Goal: Information Seeking & Learning: Check status

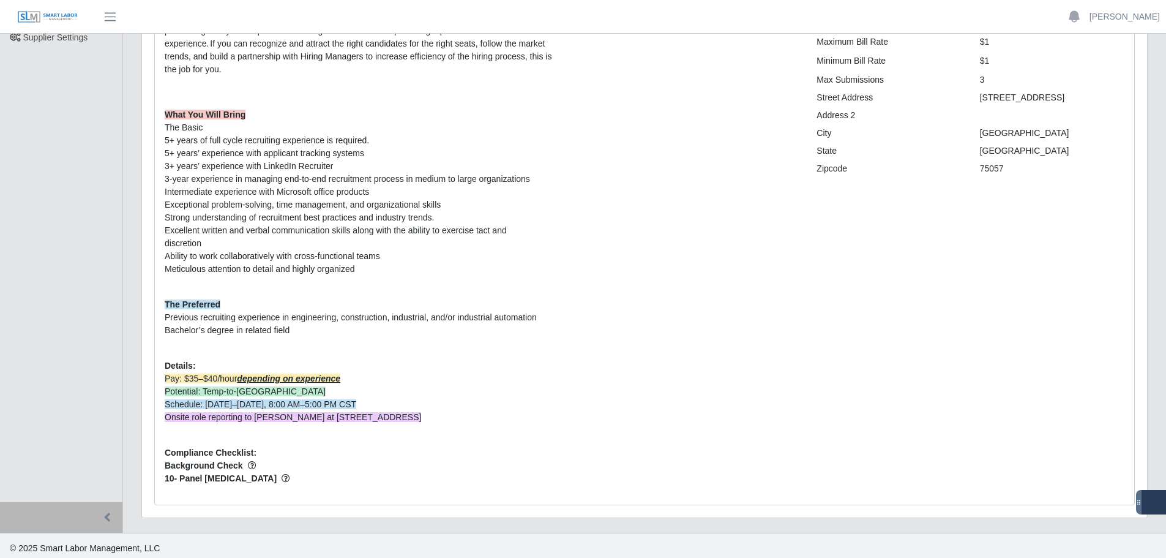
scroll to position [193, 0]
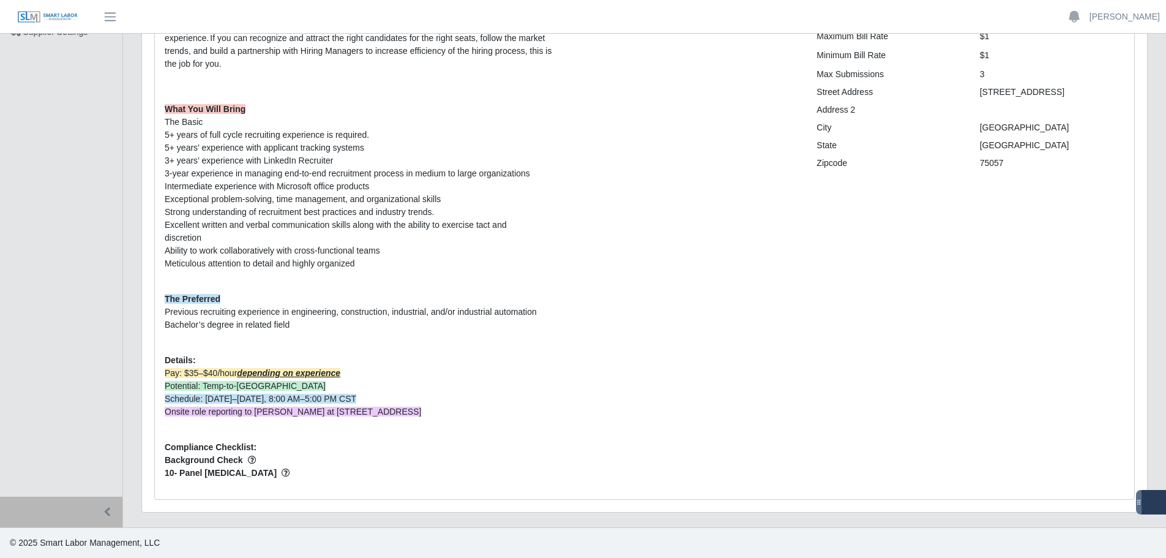
click at [47, 242] on ul "Selectek, Inc. Dashboard Todo Timesheets Worker Timesheets Job Requests Workers…" at bounding box center [61, 168] width 122 height 656
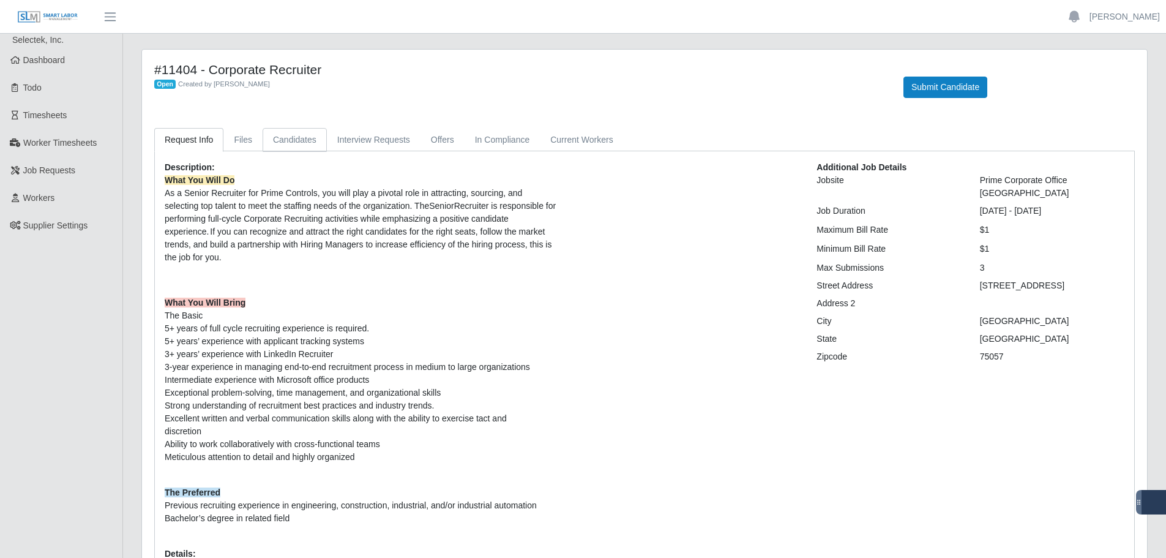
click at [291, 138] on link "Candidates" at bounding box center [295, 140] width 64 height 24
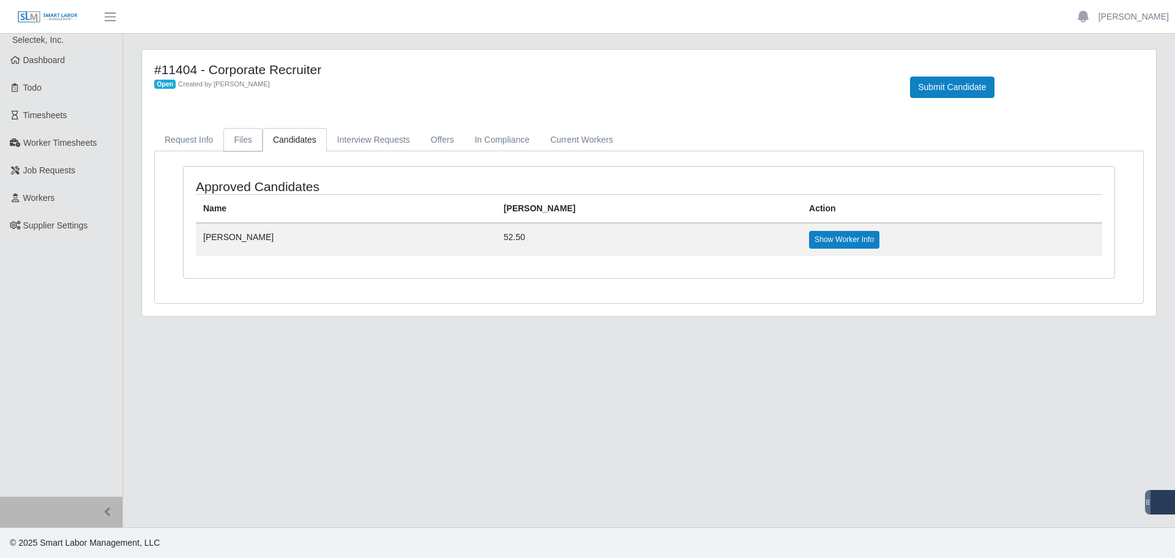
click at [244, 136] on link "Files" at bounding box center [242, 140] width 39 height 24
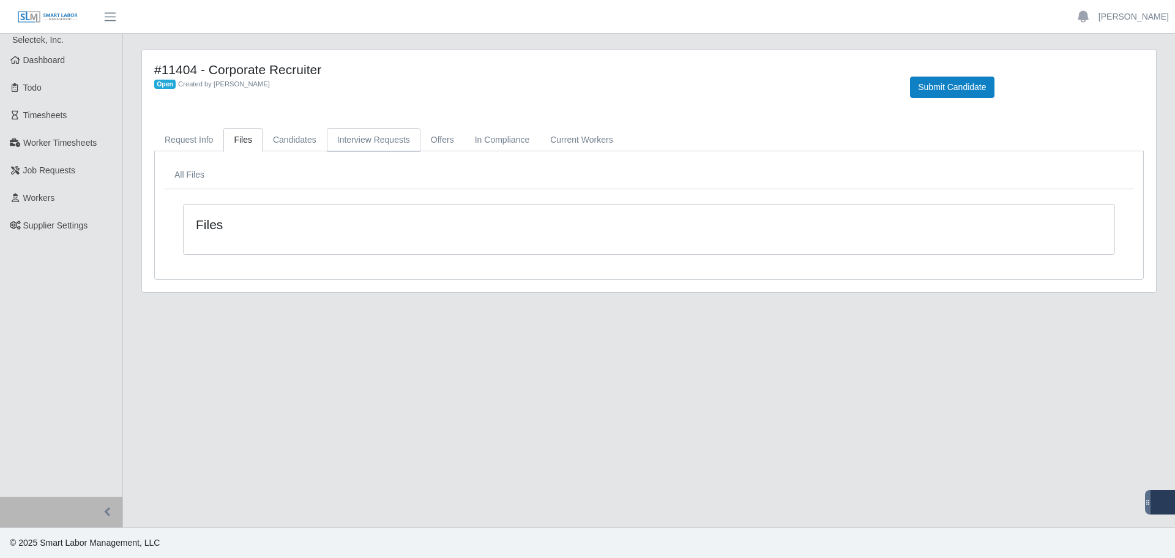
click at [356, 130] on link "Interview Requests" at bounding box center [374, 140] width 94 height 24
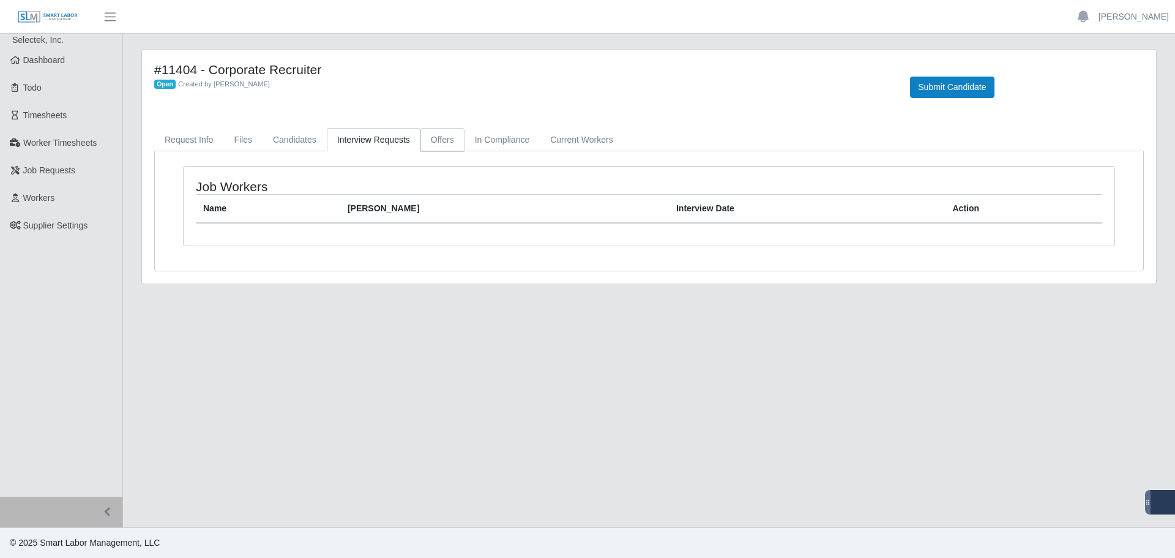
click at [444, 131] on link "Offers" at bounding box center [442, 140] width 44 height 24
click at [496, 139] on link "In Compliance" at bounding box center [503, 140] width 76 height 24
click at [578, 137] on link "Current Workers" at bounding box center [581, 140] width 83 height 24
click at [540, 140] on link "Current Workers" at bounding box center [581, 140] width 83 height 24
click at [506, 143] on link "In Compliance" at bounding box center [503, 140] width 76 height 24
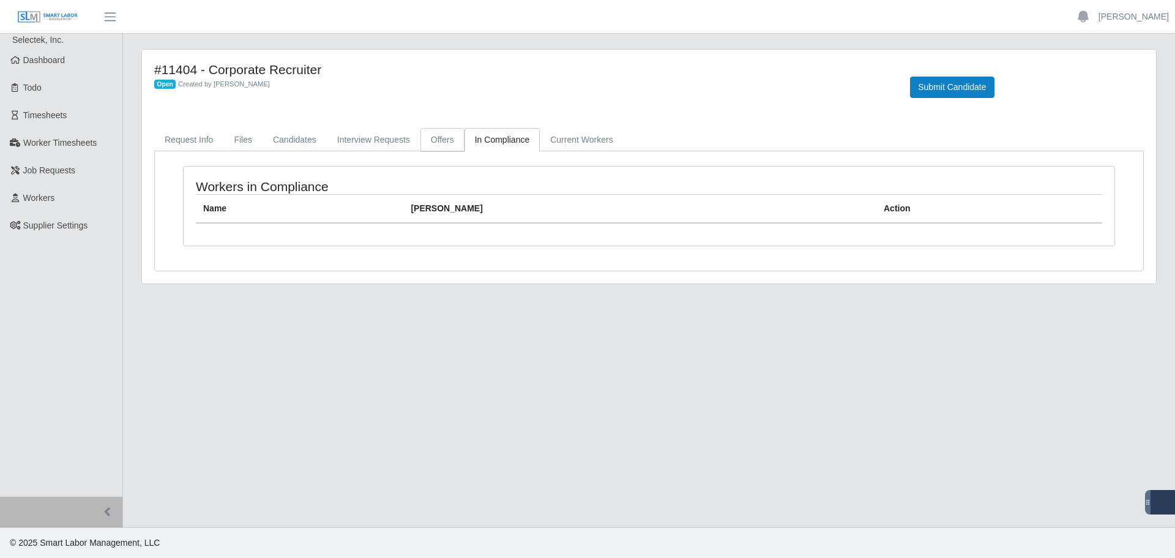
click at [447, 141] on link "Offers" at bounding box center [442, 140] width 44 height 24
click at [403, 133] on link "Interview Requests" at bounding box center [374, 140] width 94 height 24
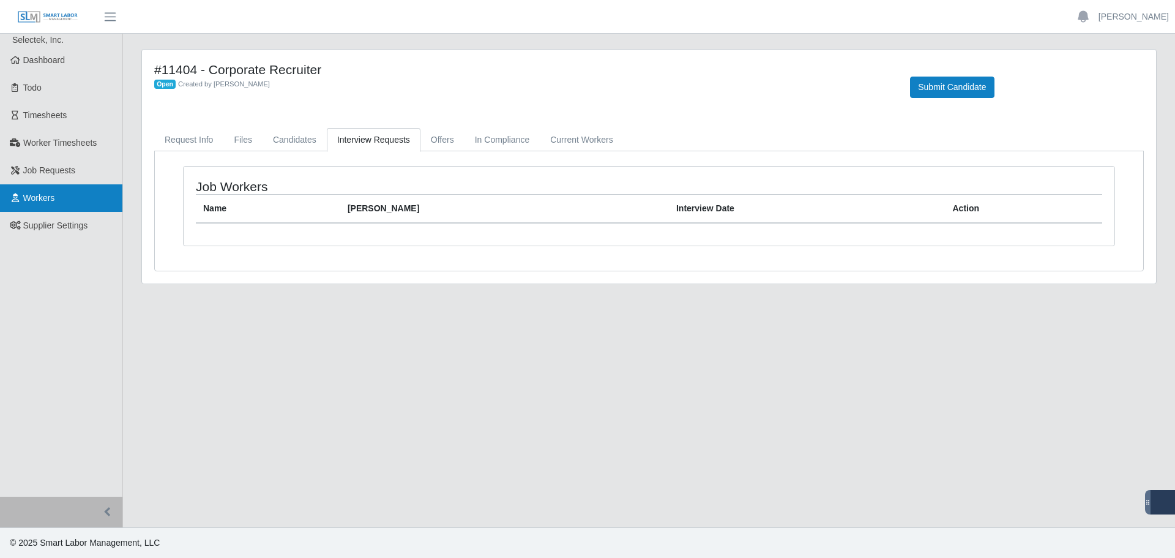
click at [71, 202] on link "Workers" at bounding box center [61, 198] width 122 height 28
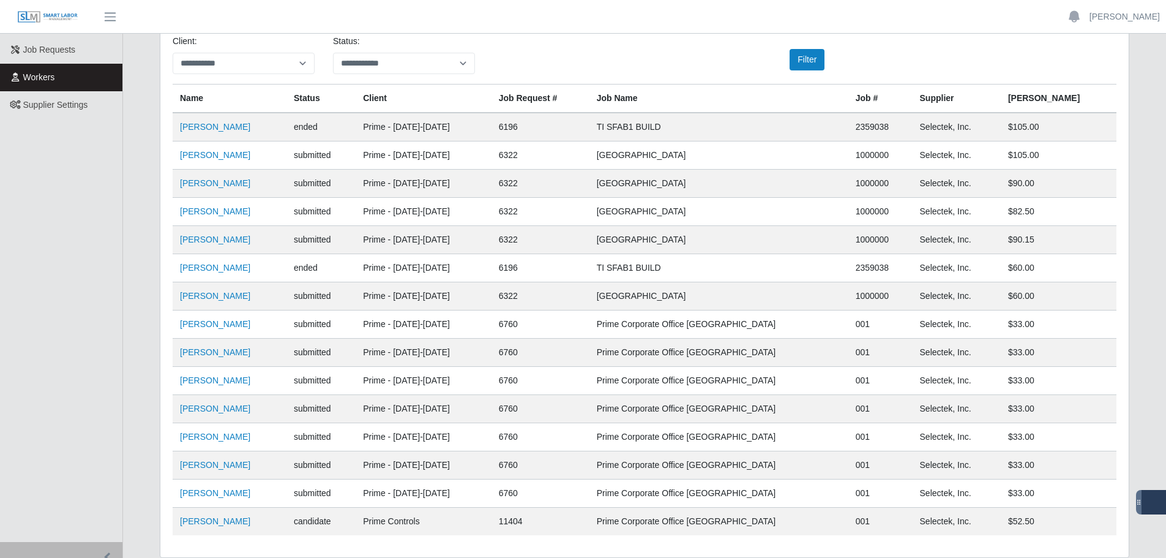
scroll to position [166, 0]
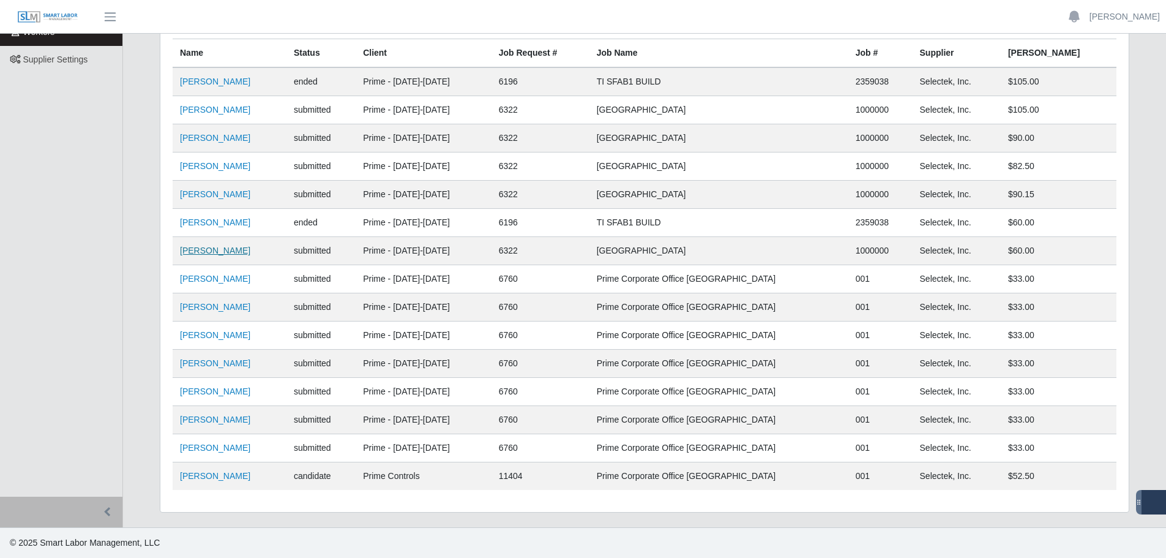
click at [220, 253] on link "Montrell Turner" at bounding box center [215, 250] width 70 height 10
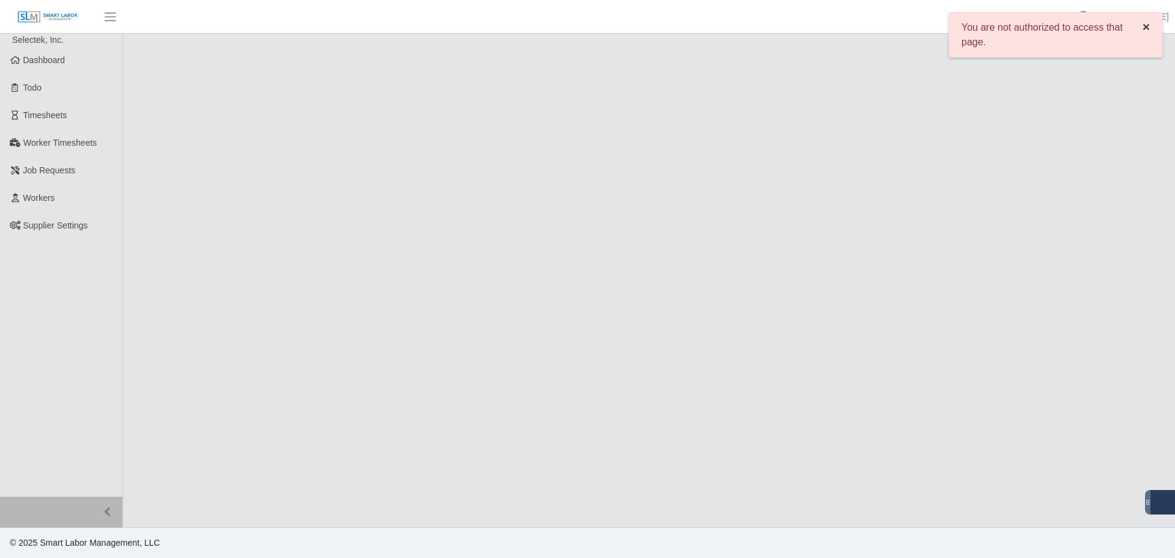
click at [1143, 26] on span "×" at bounding box center [1146, 27] width 7 height 14
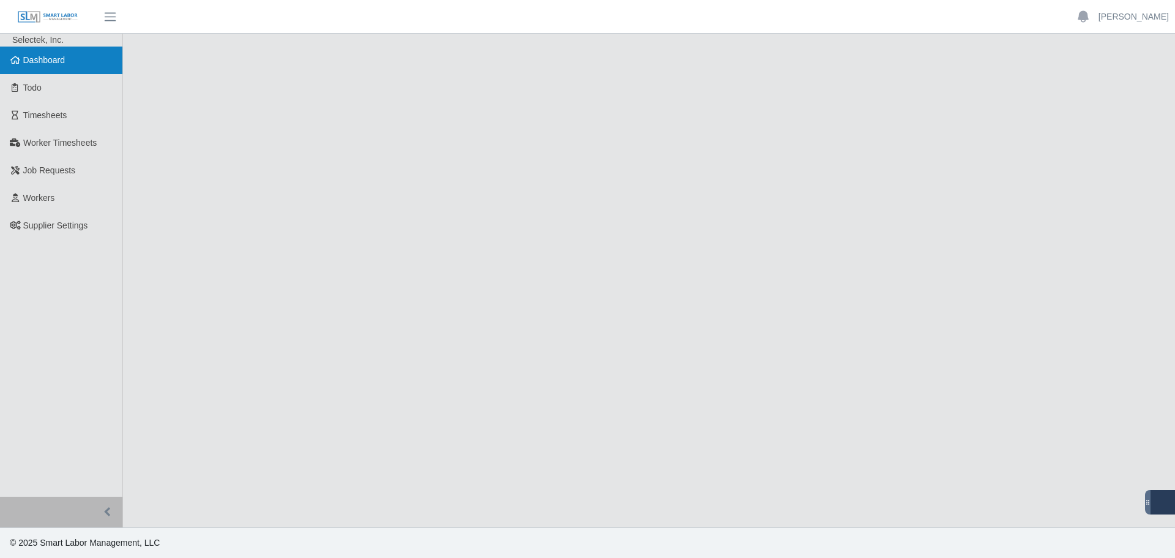
click at [63, 67] on link "Dashboard" at bounding box center [61, 61] width 122 height 28
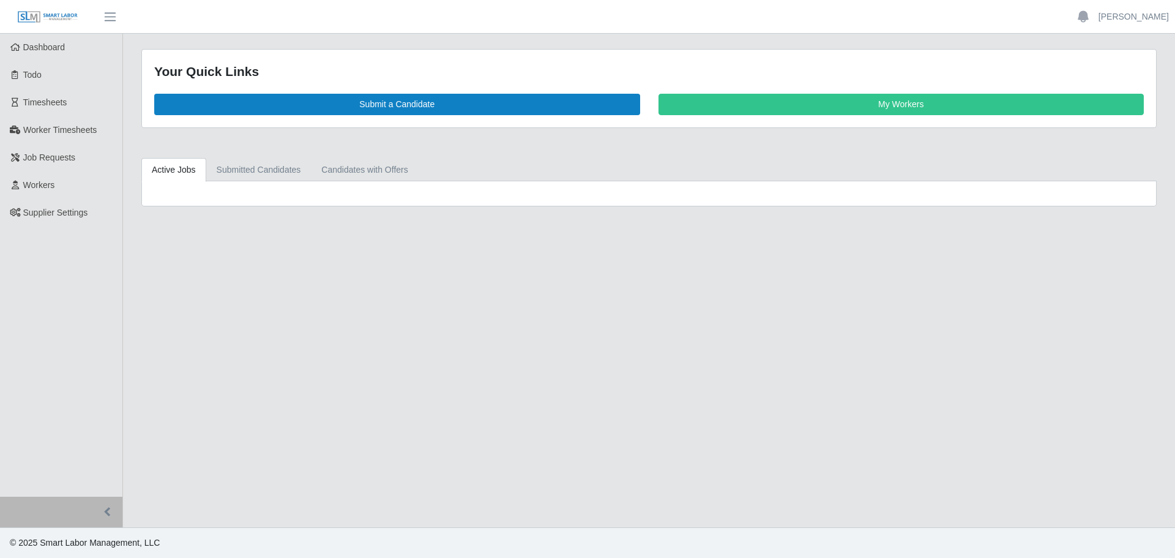
drag, startPoint x: 95, startPoint y: 104, endPoint x: 170, endPoint y: 148, distance: 86.2
click at [170, 148] on div "Your Quick Links Submit a Candidate My Workers Active Jobs Submitted Candidates…" at bounding box center [649, 127] width 1052 height 157
